Goal: Find specific page/section: Find specific page/section

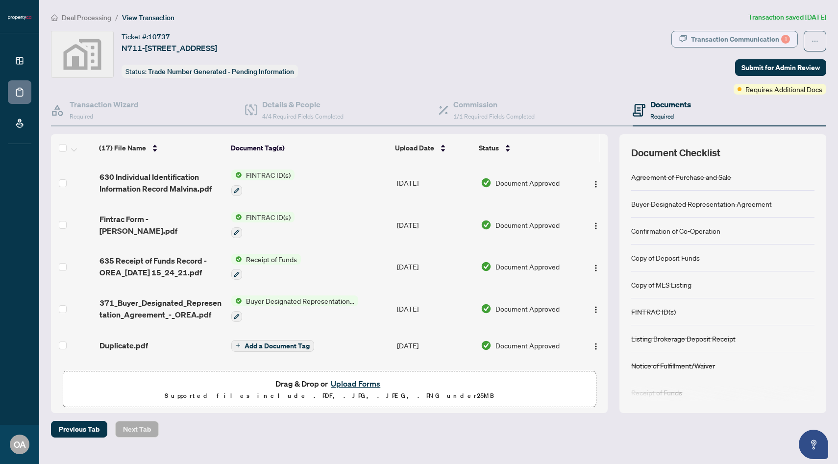
click at [721, 43] on div "Transaction Communication 1" at bounding box center [740, 39] width 99 height 16
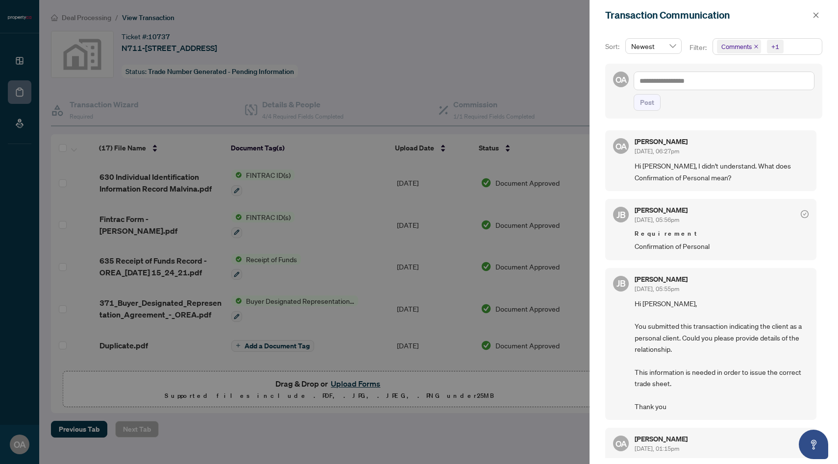
click at [522, 19] on div at bounding box center [419, 232] width 838 height 464
click at [509, 66] on div at bounding box center [419, 232] width 838 height 464
click at [819, 7] on div "Transaction Communication" at bounding box center [713, 15] width 248 height 30
click at [816, 14] on icon "close" at bounding box center [815, 15] width 7 height 7
